Goal: Navigation & Orientation: Find specific page/section

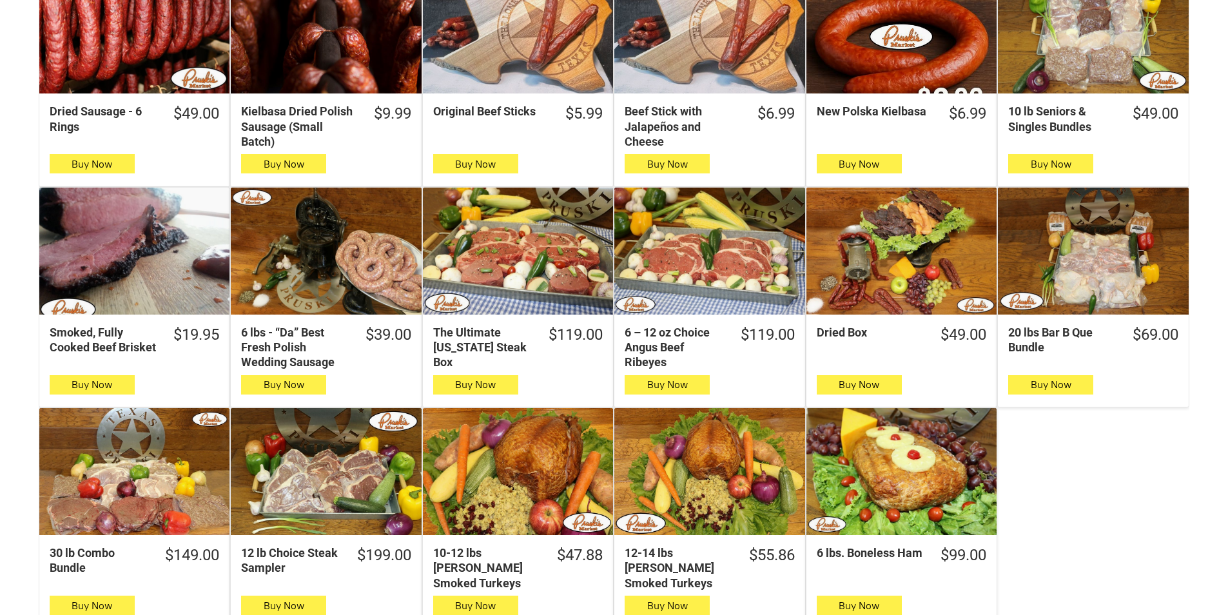
scroll to position [580, 0]
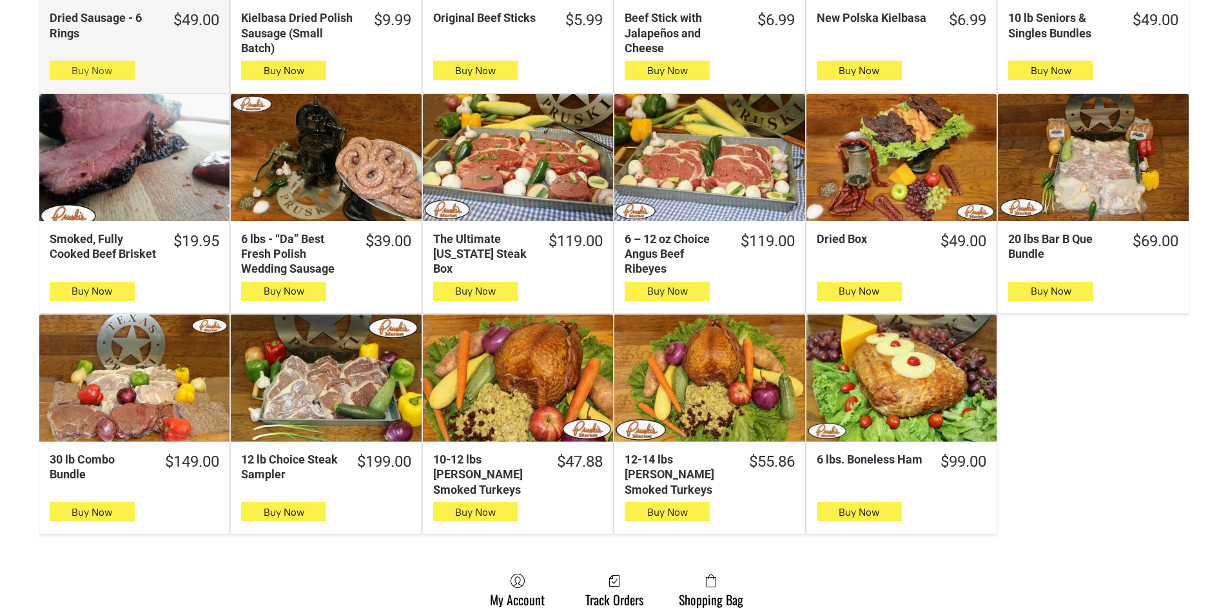
click at [130, 75] on button "Buy Now" at bounding box center [92, 70] width 85 height 19
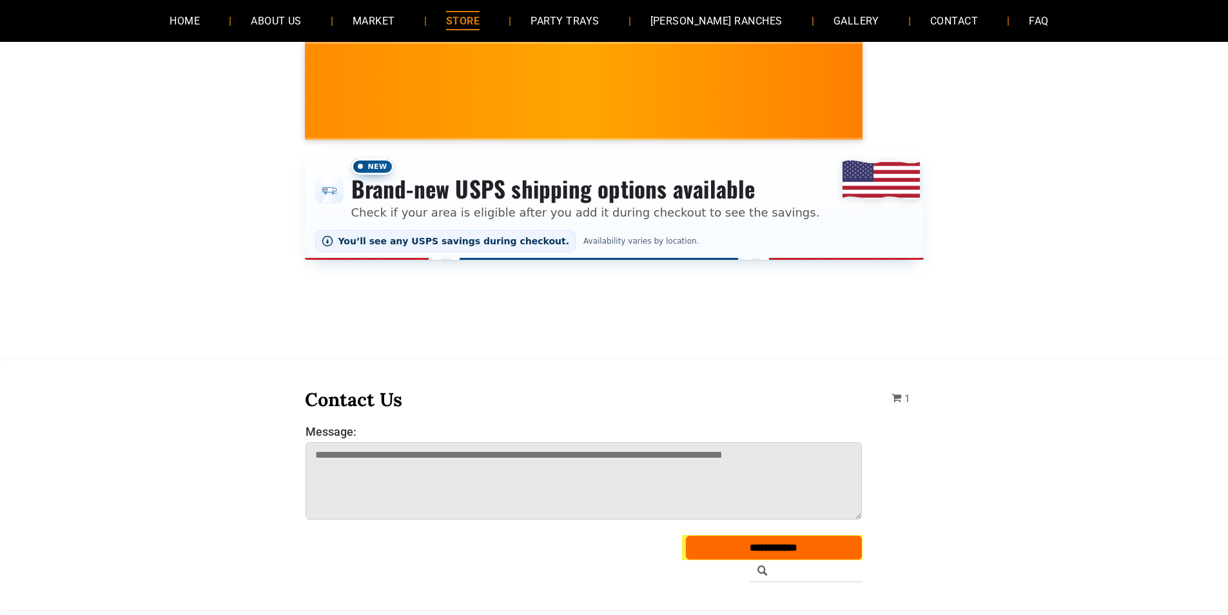
scroll to position [0, 0]
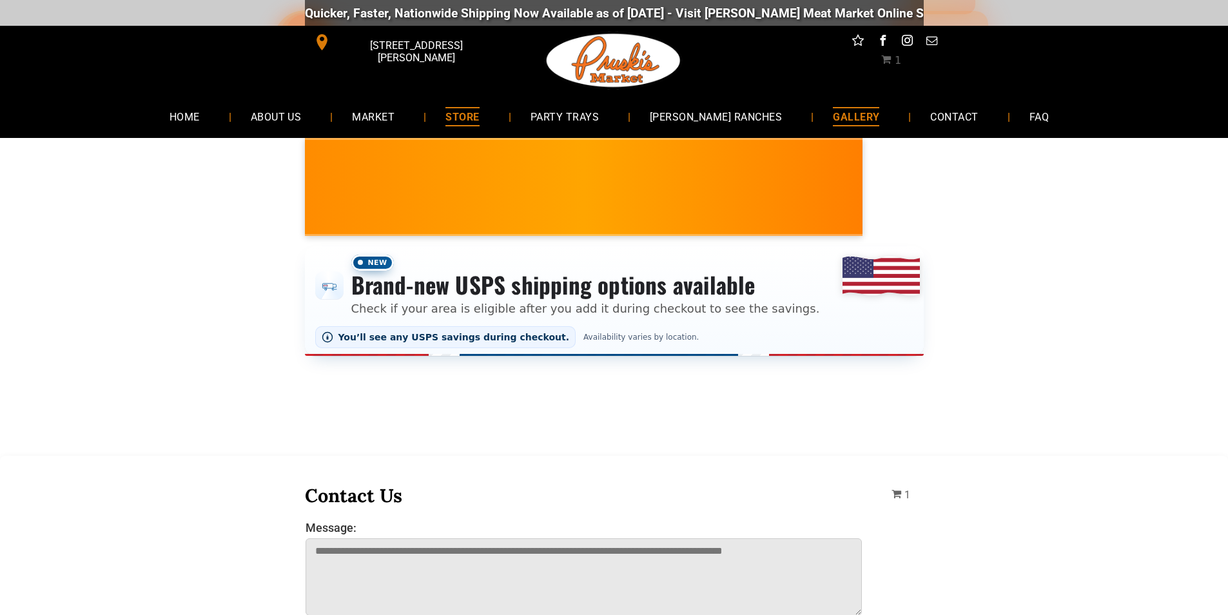
click at [814, 103] on link "GALLERY" at bounding box center [856, 116] width 85 height 34
